Goal: Task Accomplishment & Management: Use online tool/utility

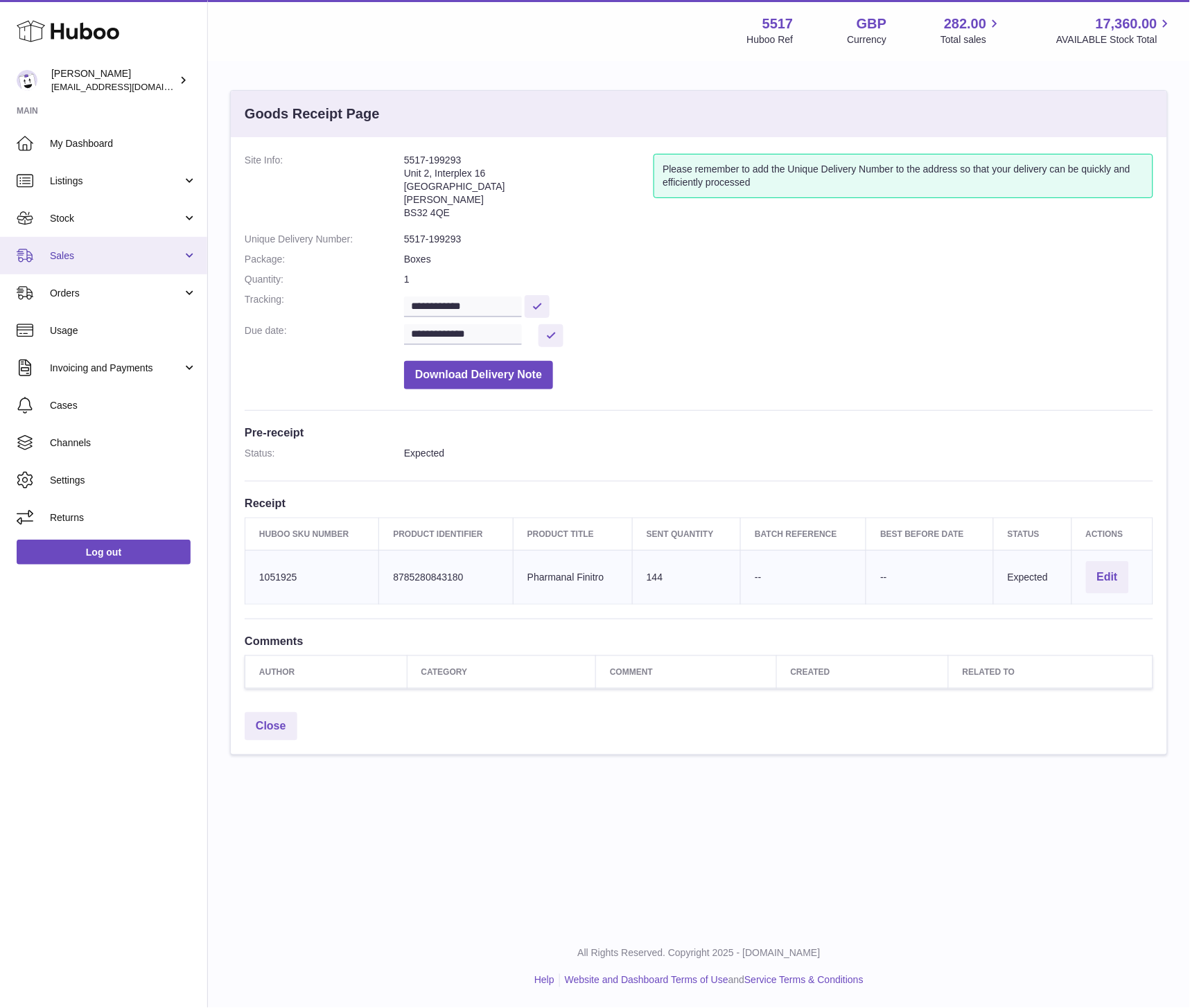
click at [84, 247] on link "Sales" at bounding box center [104, 256] width 207 height 38
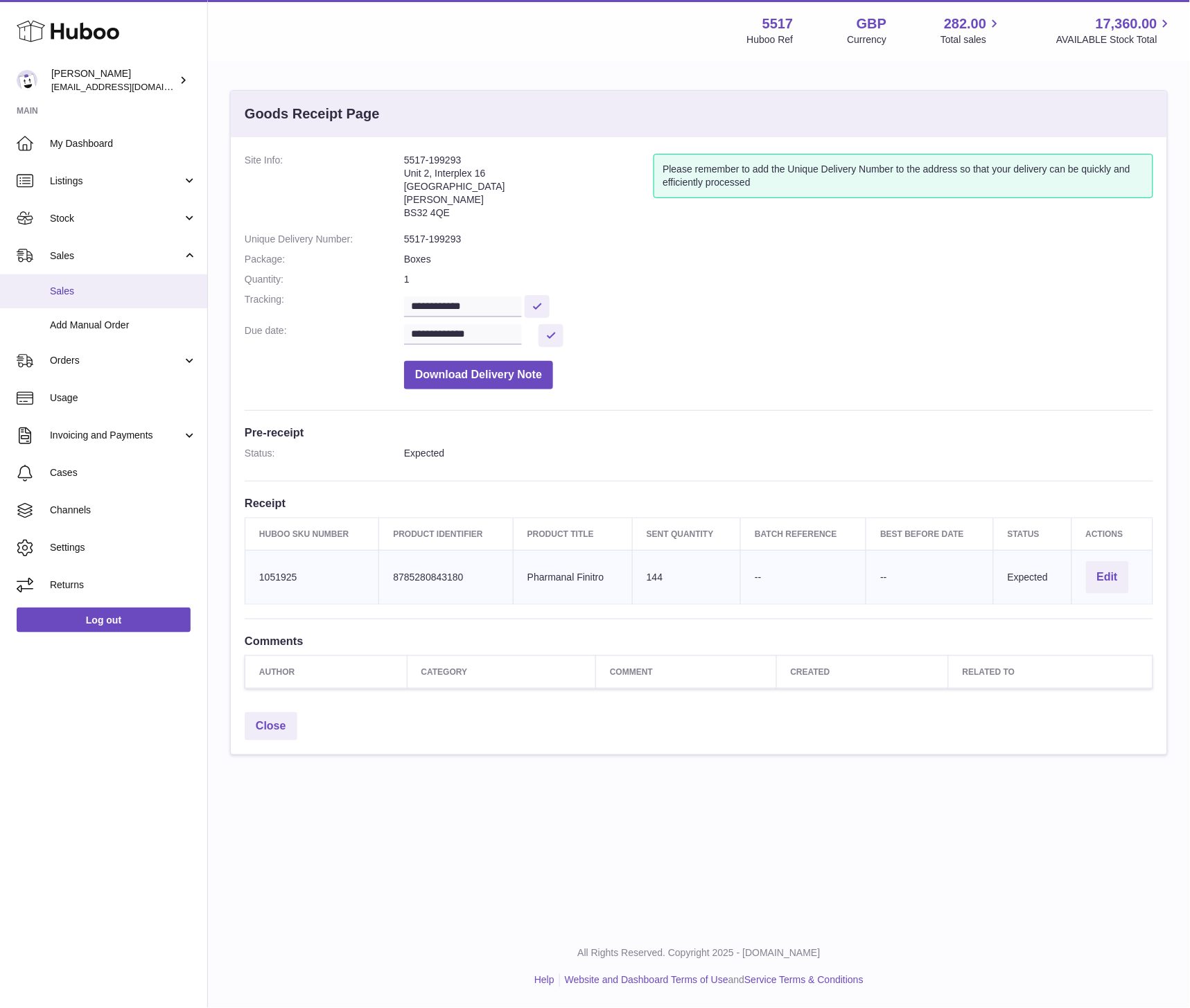
click at [81, 294] on span "Sales" at bounding box center [123, 291] width 147 height 13
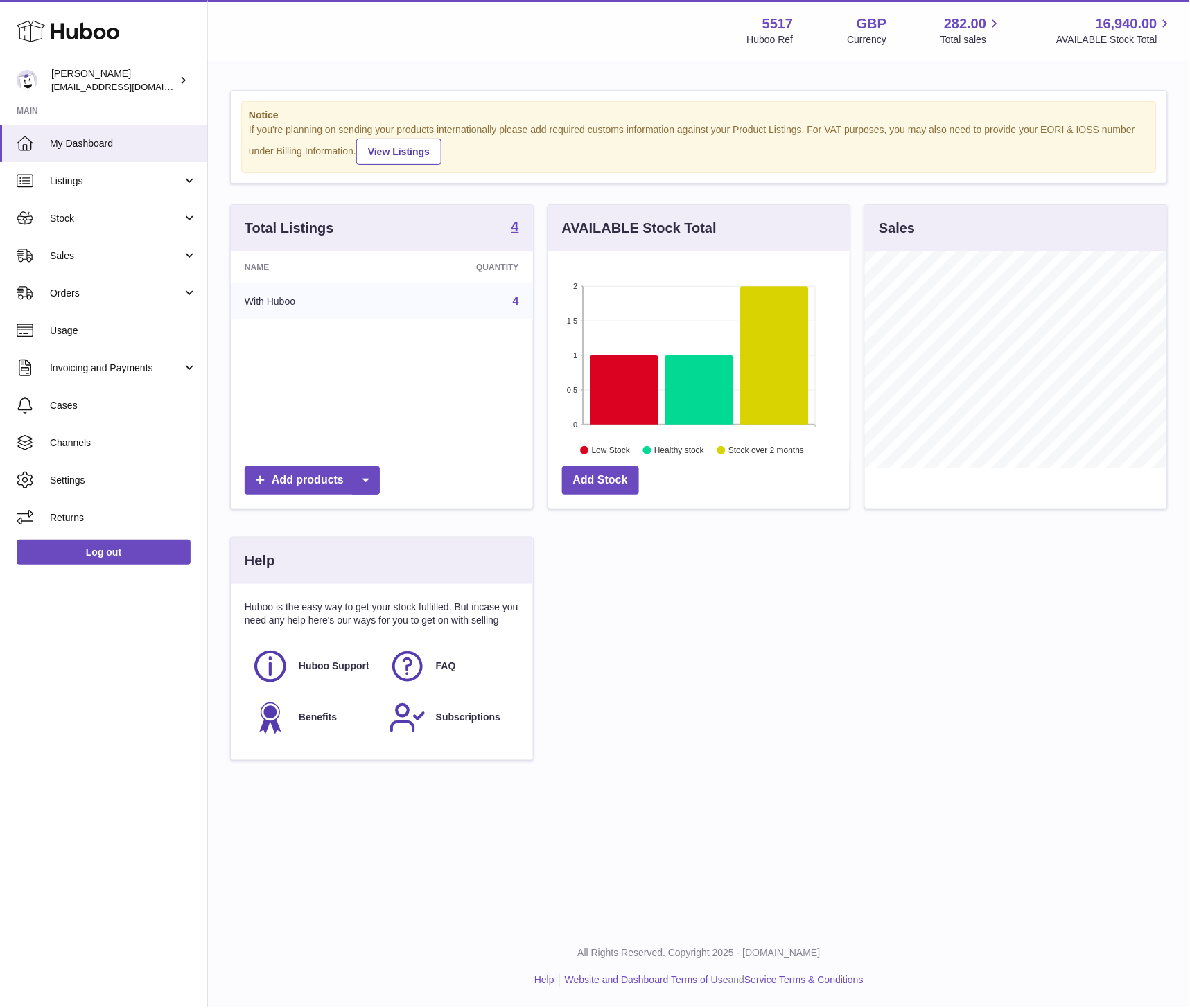
scroll to position [216, 301]
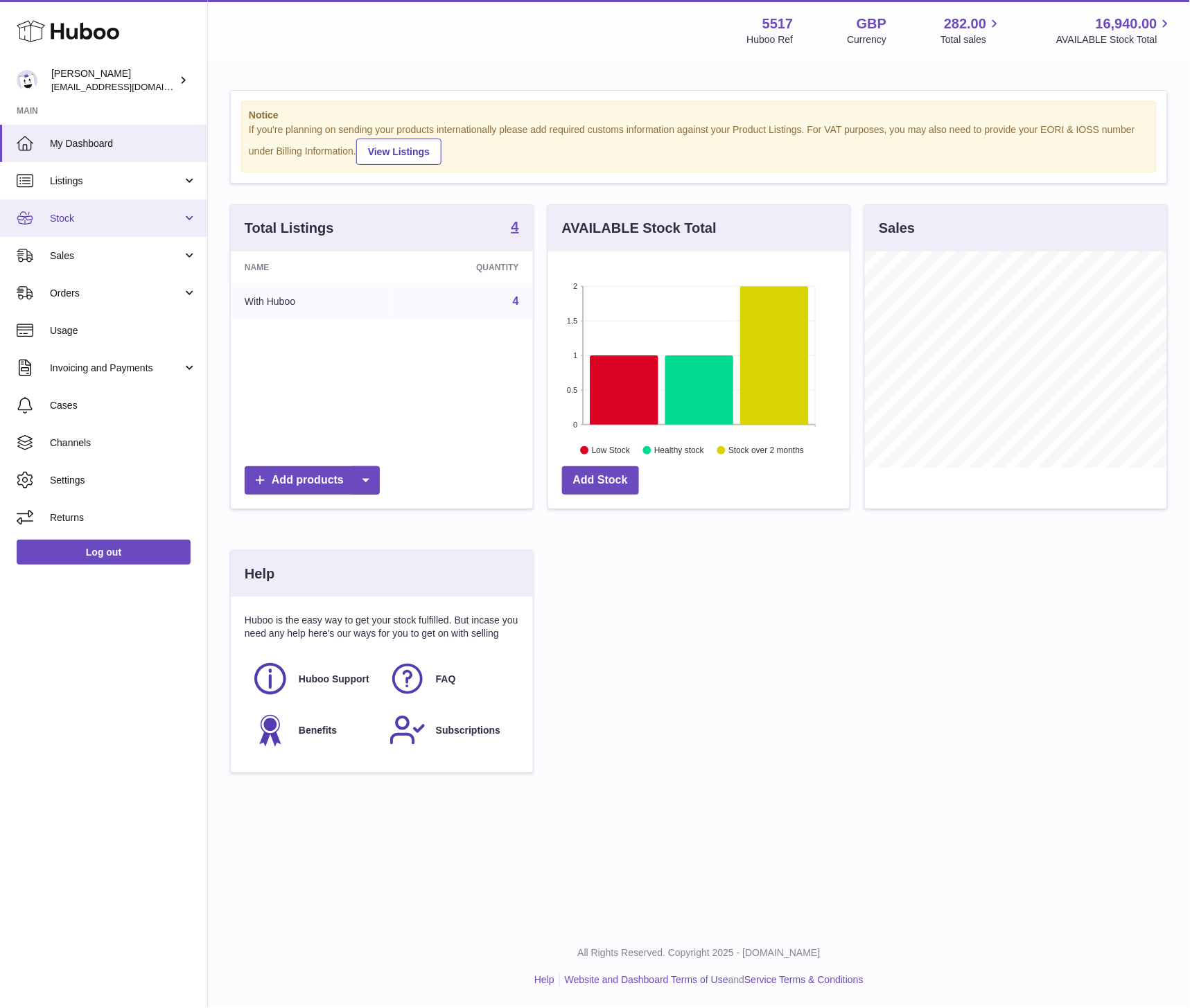
click at [100, 227] on link "Stock" at bounding box center [104, 218] width 207 height 38
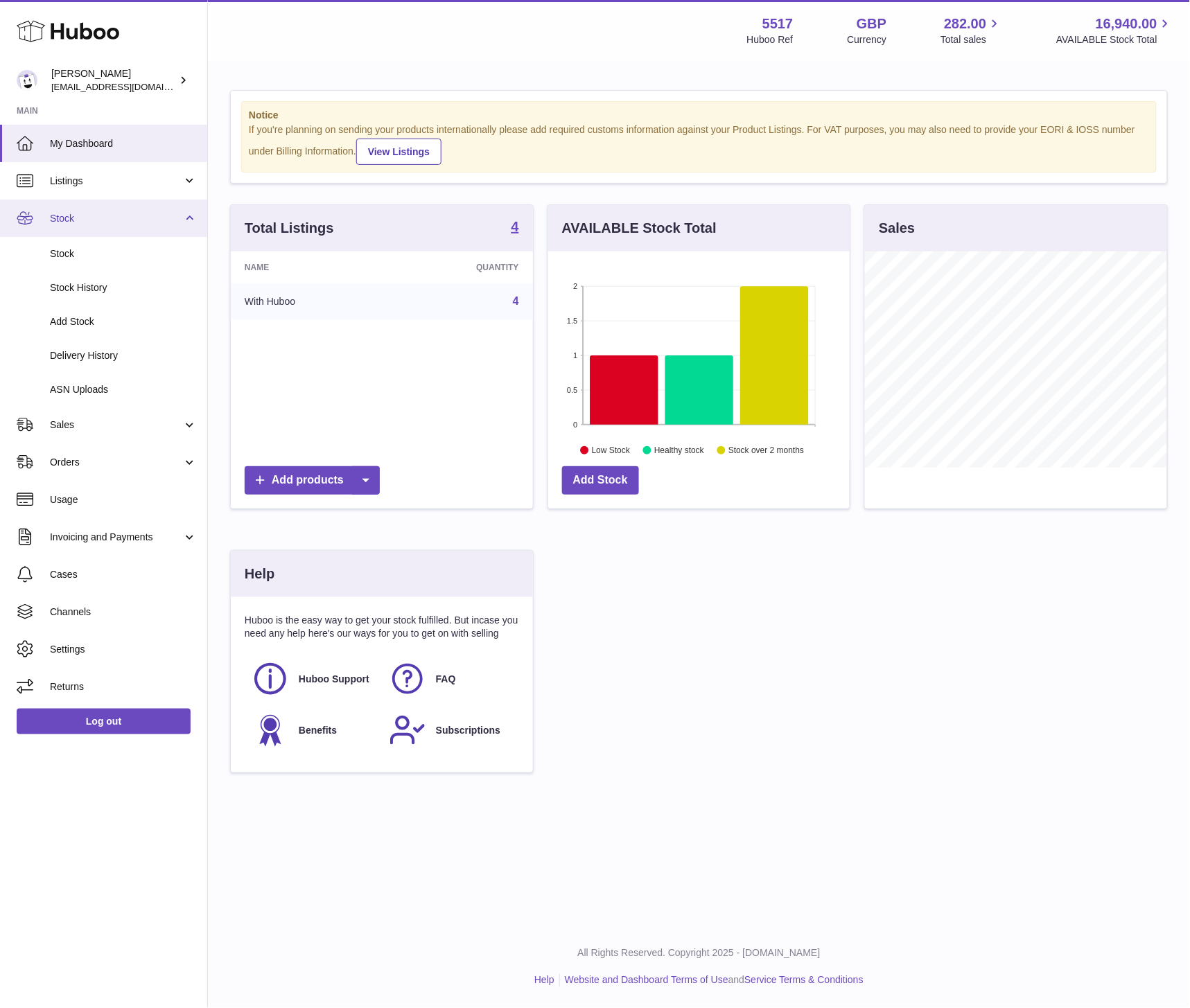
click at [93, 221] on span "Stock" at bounding box center [116, 218] width 132 height 13
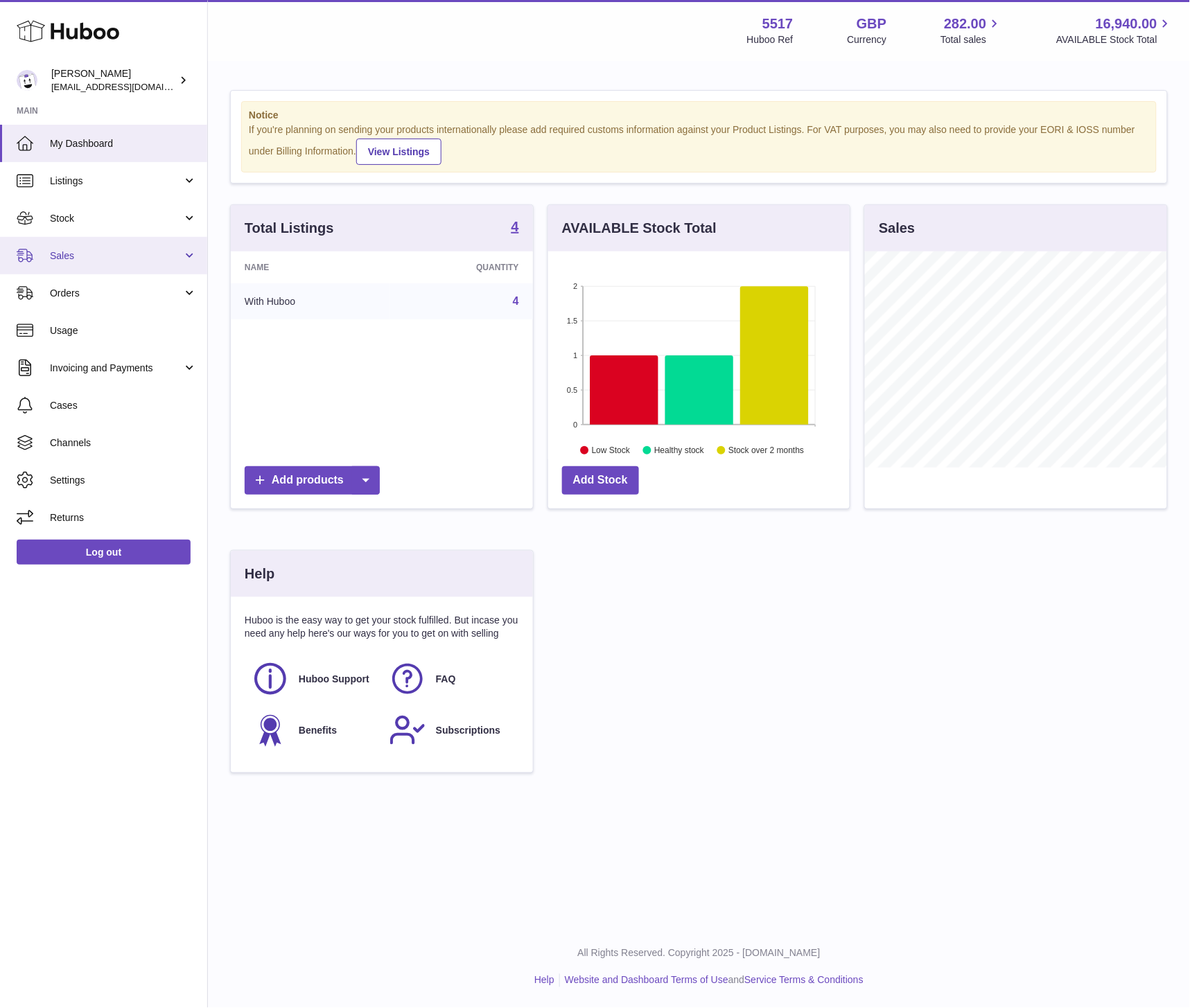
click at [78, 271] on link "Sales" at bounding box center [104, 256] width 207 height 38
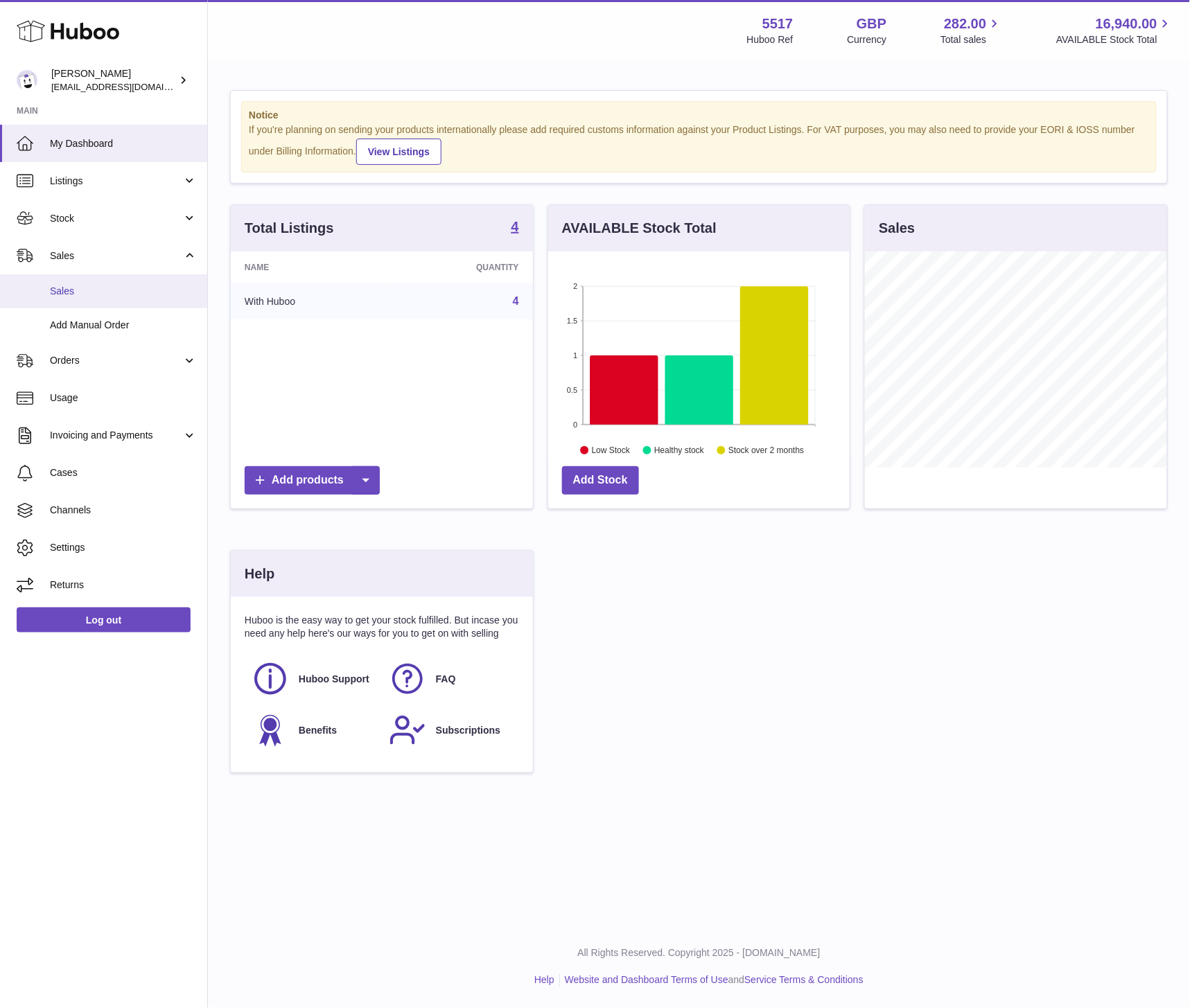
click at [79, 282] on link "Sales" at bounding box center [104, 291] width 207 height 34
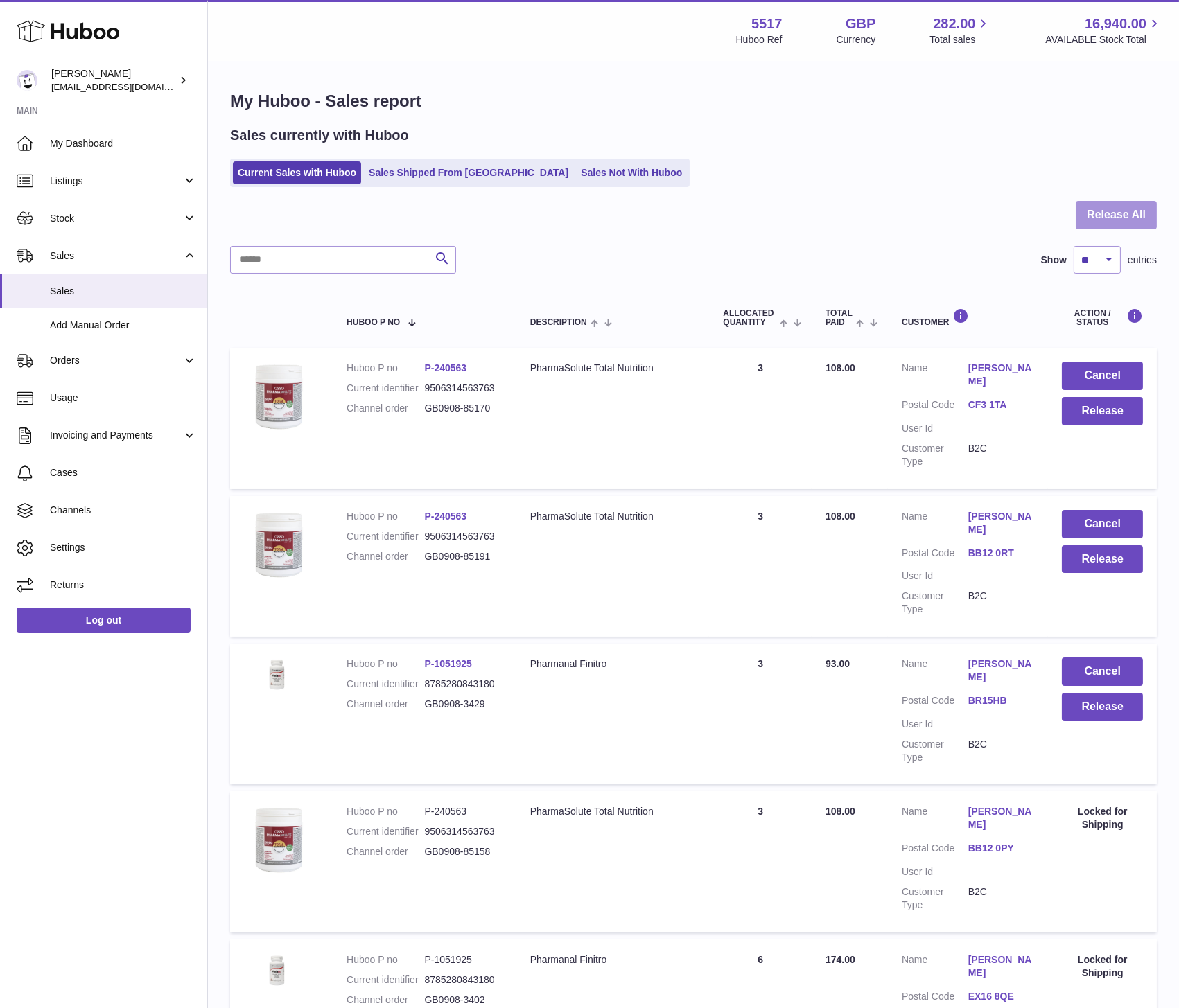
click at [1151, 212] on button "Release All" at bounding box center [1116, 215] width 81 height 29
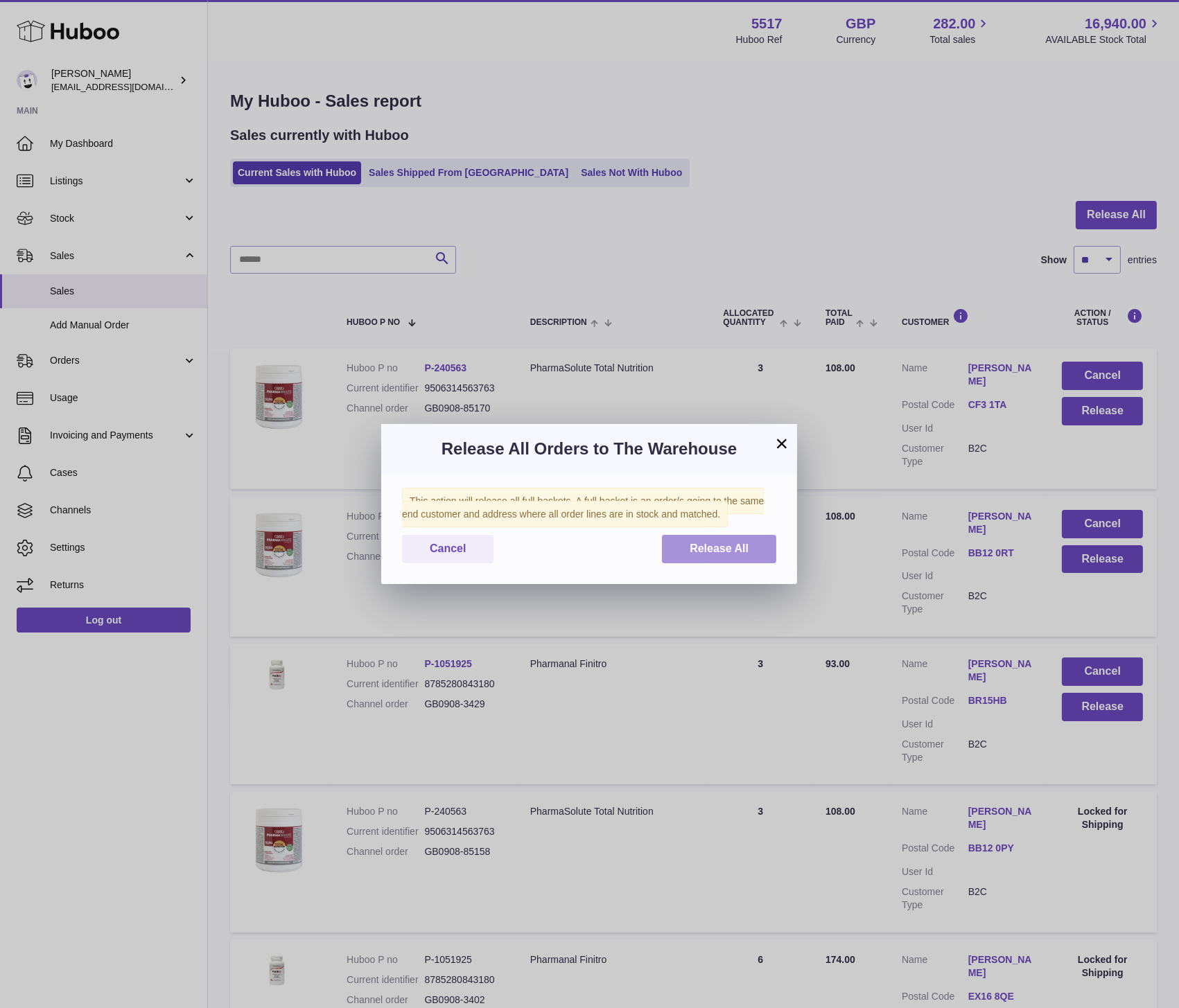
click at [723, 538] on button "Release All" at bounding box center [719, 549] width 114 height 29
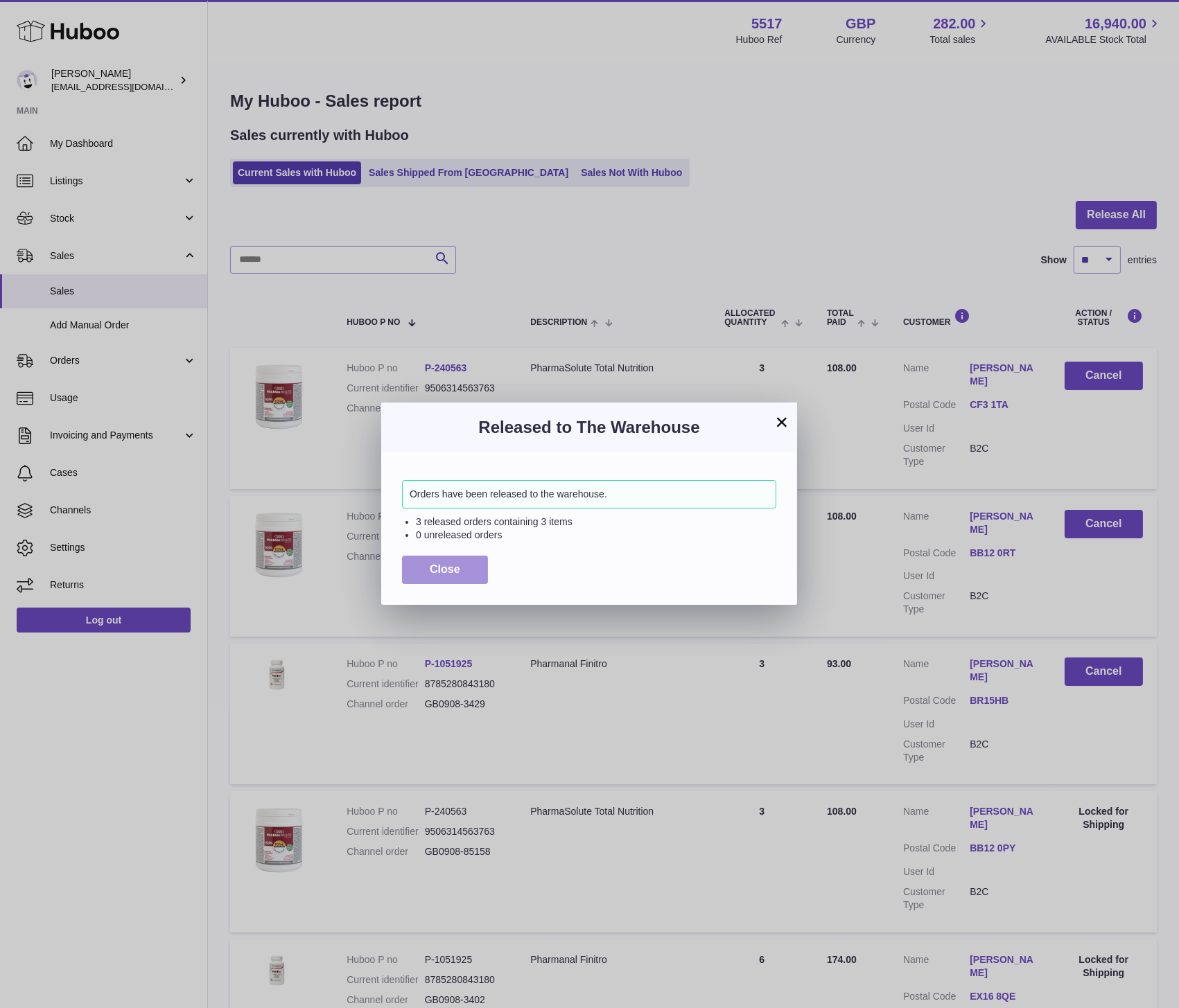
click at [452, 560] on button "Close" at bounding box center [445, 570] width 86 height 29
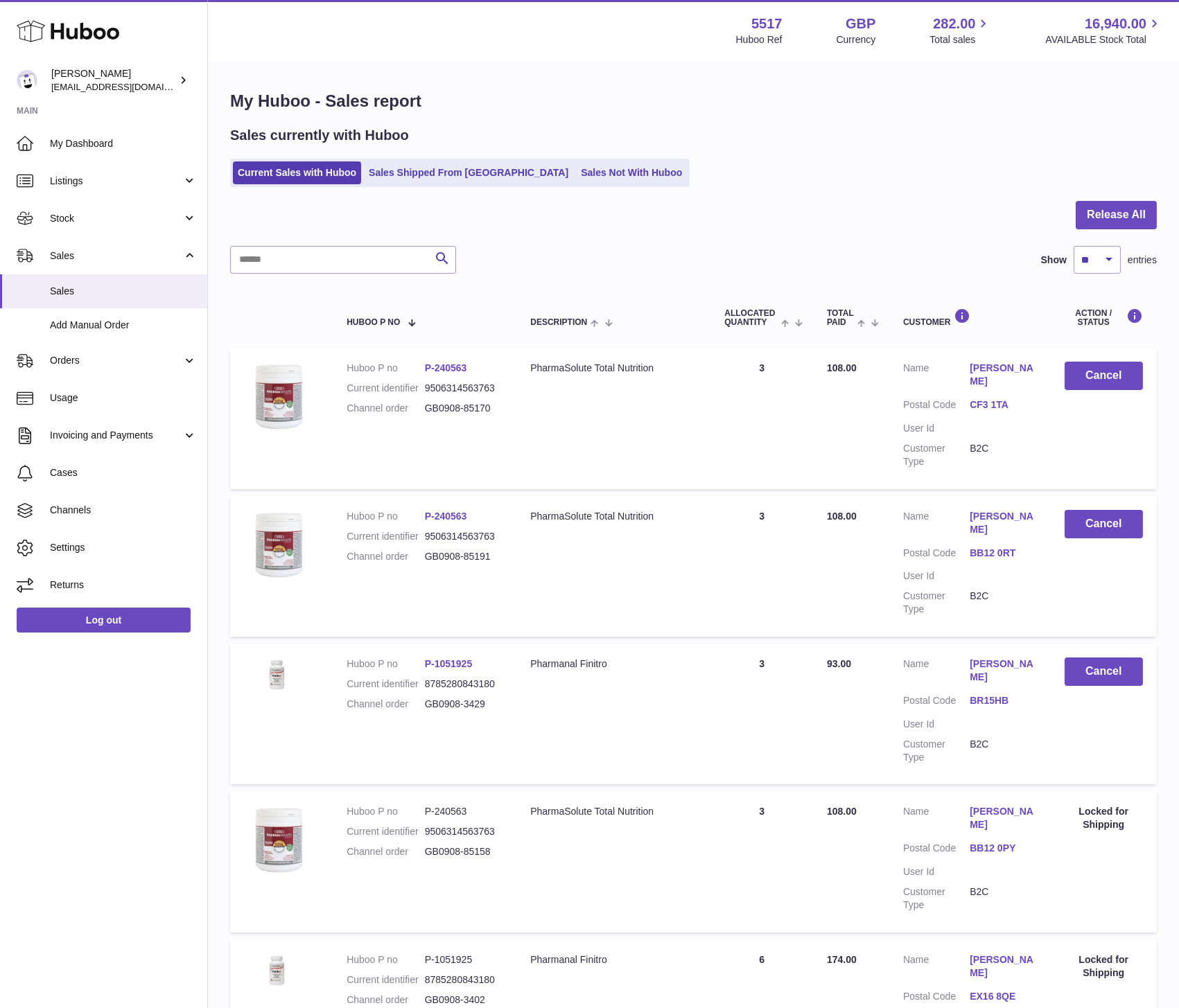
click at [444, 187] on ul "Current Sales with Huboo Sales Shipped From Huboo Sales Not With Huboo" at bounding box center [460, 173] width 459 height 29
click at [440, 175] on link "Sales Shipped From Huboo" at bounding box center [468, 173] width 209 height 23
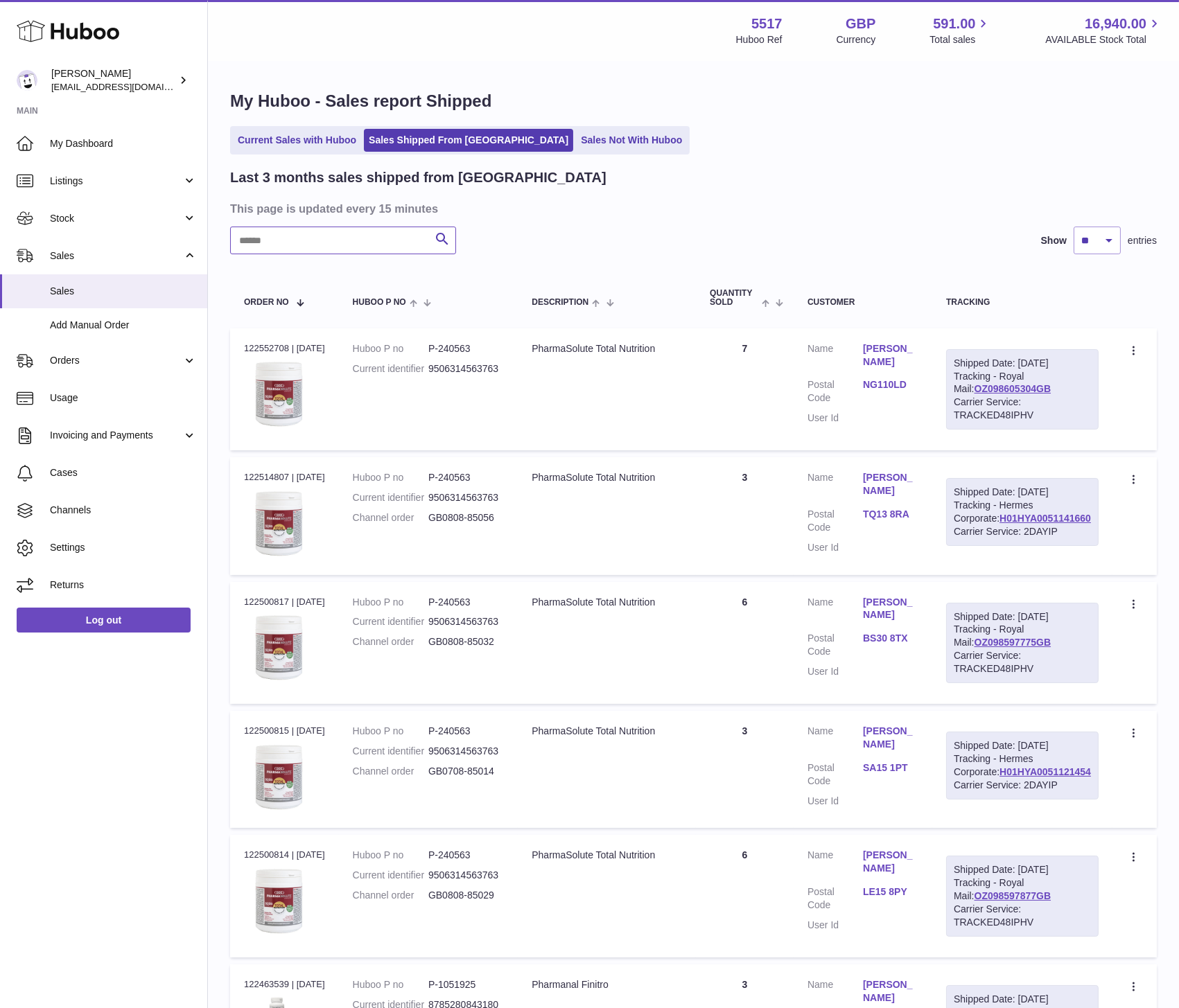
click at [326, 241] on input "text" at bounding box center [343, 241] width 226 height 28
type input "****"
